Goal: Submit feedback/report problem

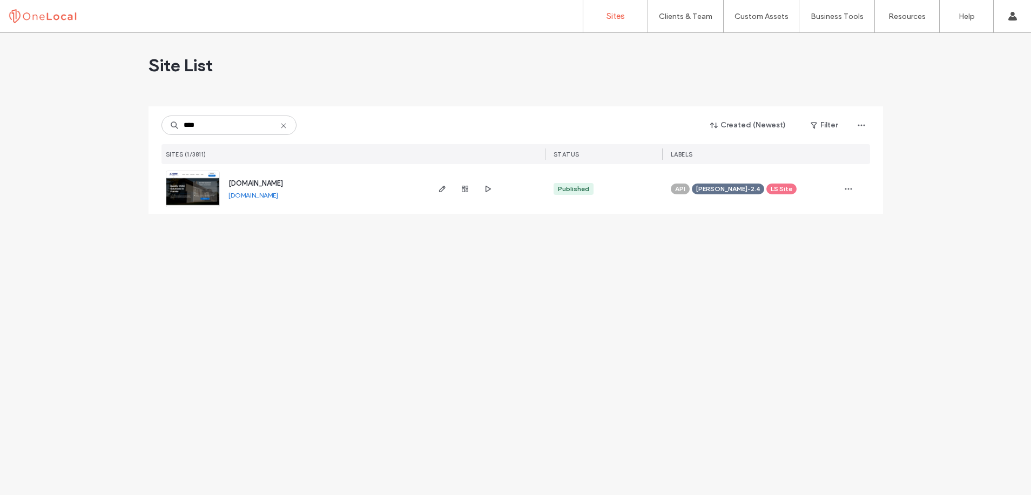
type input "****"
click at [283, 188] on div "www.camsairconditioning.com" at bounding box center [255, 183] width 55 height 11
click at [283, 179] on span "www.camsairconditioning.com" at bounding box center [255, 183] width 55 height 8
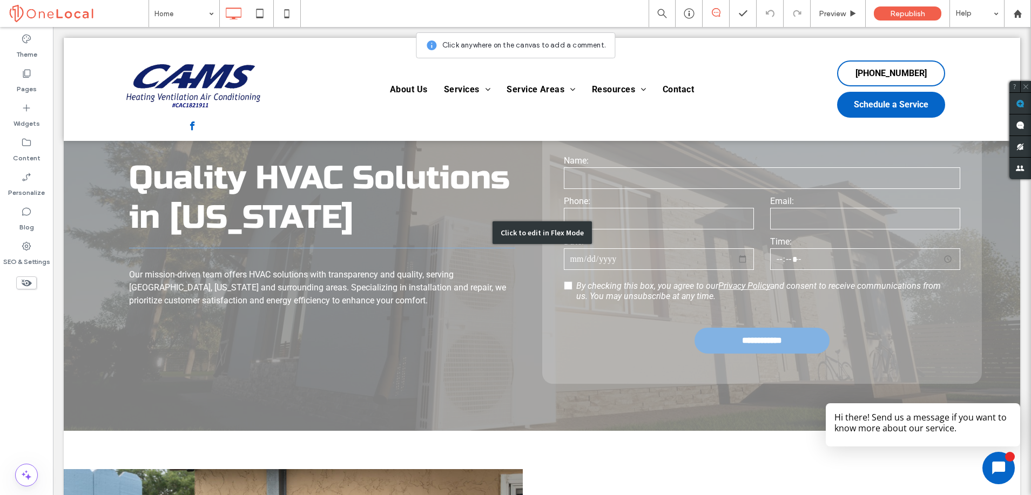
scroll to position [300, 0]
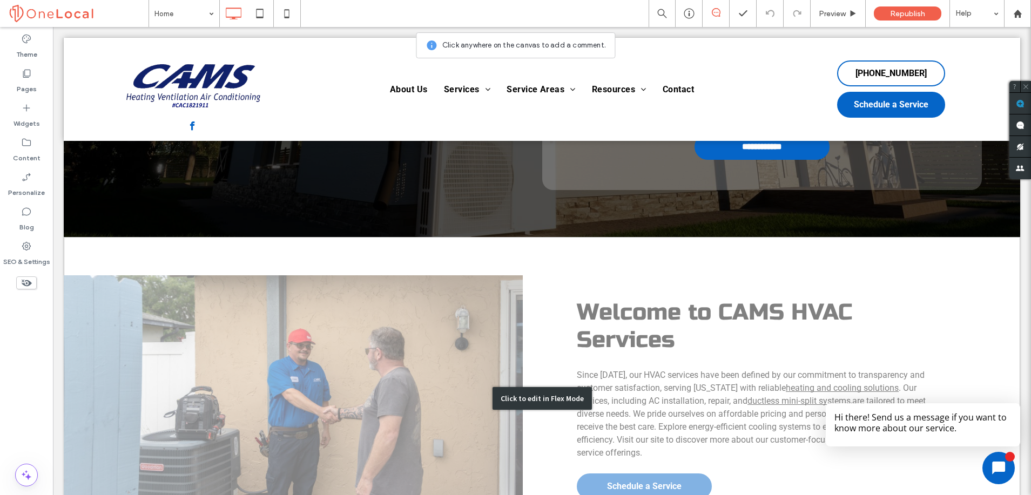
click at [736, 292] on div "Click to edit in Flex Mode" at bounding box center [542, 398] width 957 height 323
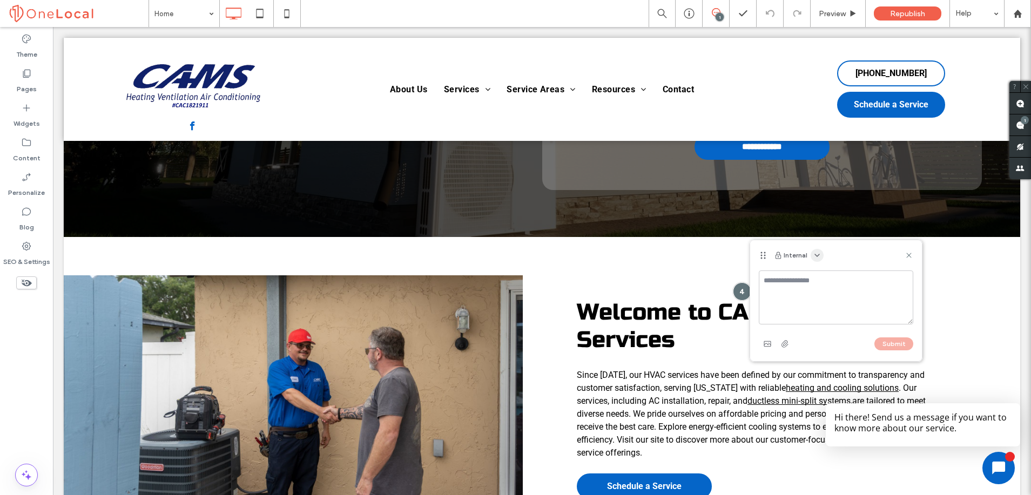
click at [817, 250] on span "button" at bounding box center [817, 255] width 13 height 13
click at [830, 275] on div "Public - visible to clients & team" at bounding box center [871, 281] width 124 height 21
click at [780, 282] on textarea at bounding box center [836, 298] width 154 height 54
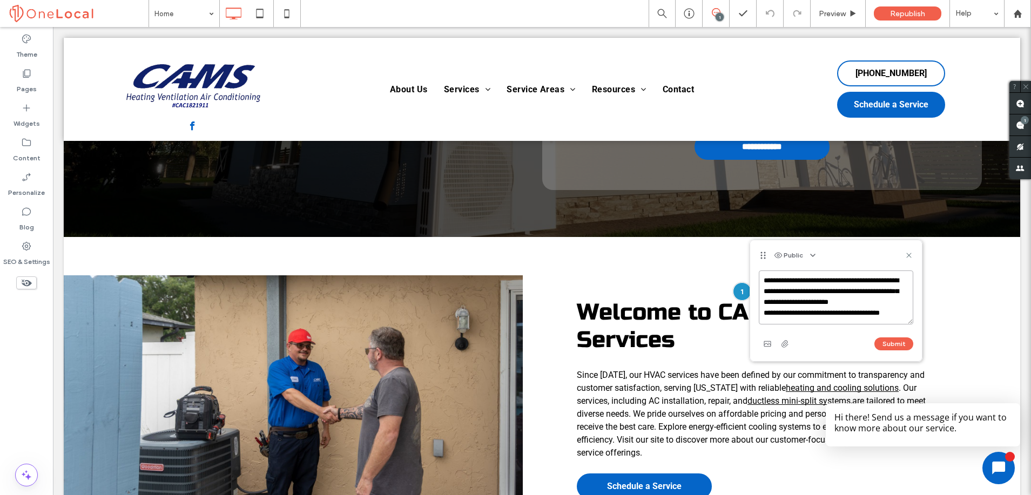
scroll to position [15, 0]
type textarea "**********"
click at [896, 345] on button "Submit" at bounding box center [893, 344] width 39 height 13
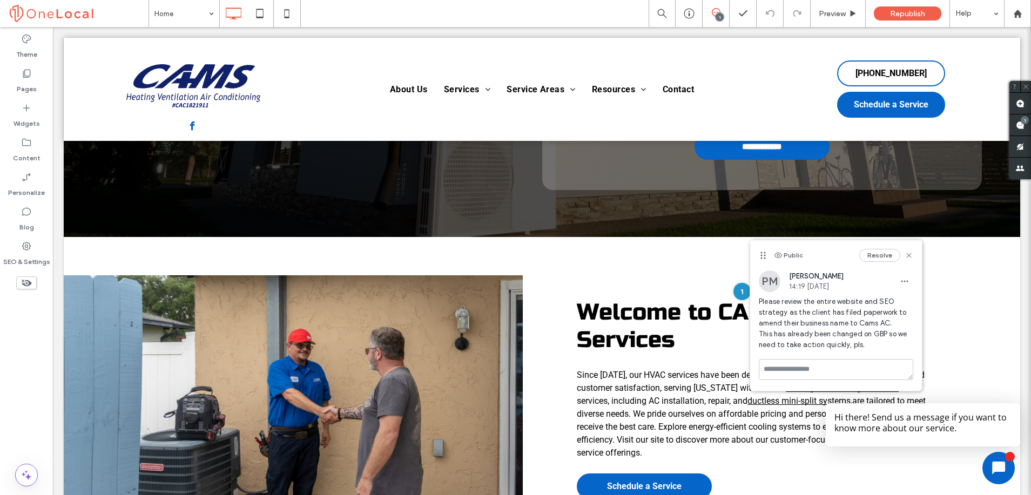
scroll to position [0, 0]
click at [911, 255] on icon at bounding box center [909, 255] width 9 height 9
